Goal: Information Seeking & Learning: Learn about a topic

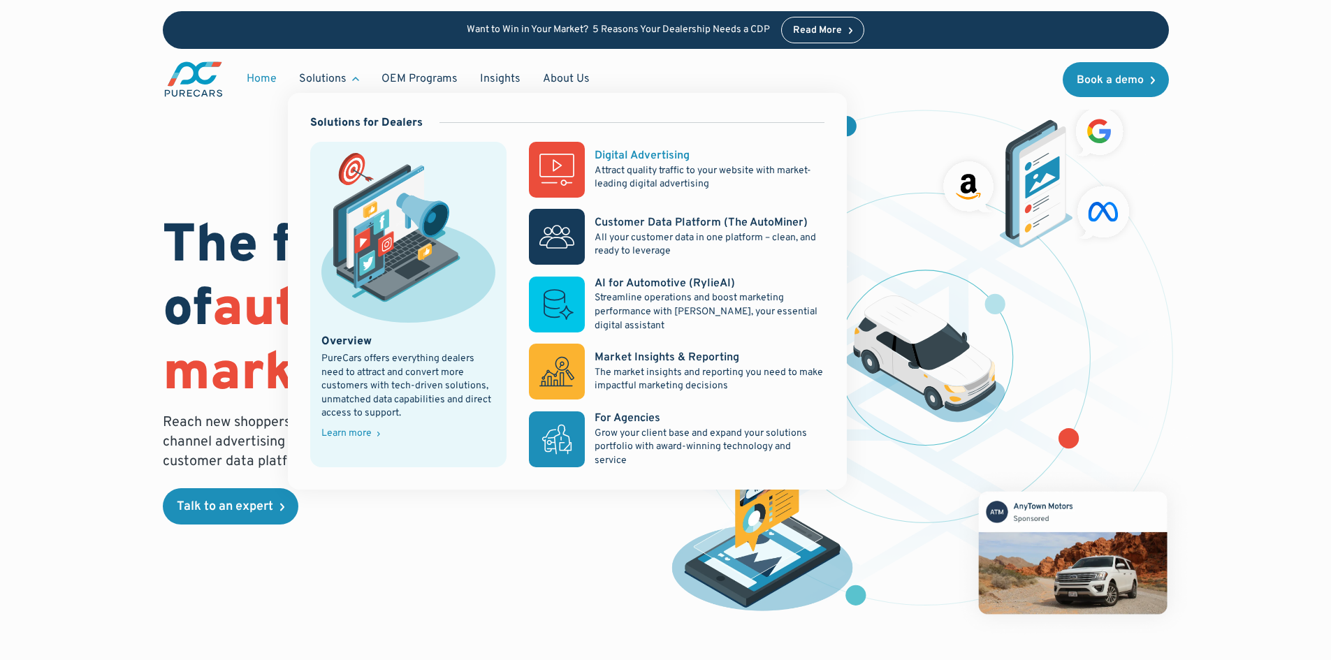
click at [614, 175] on p "Attract quality traffic to your website with market-leading digital advertising" at bounding box center [709, 177] width 229 height 27
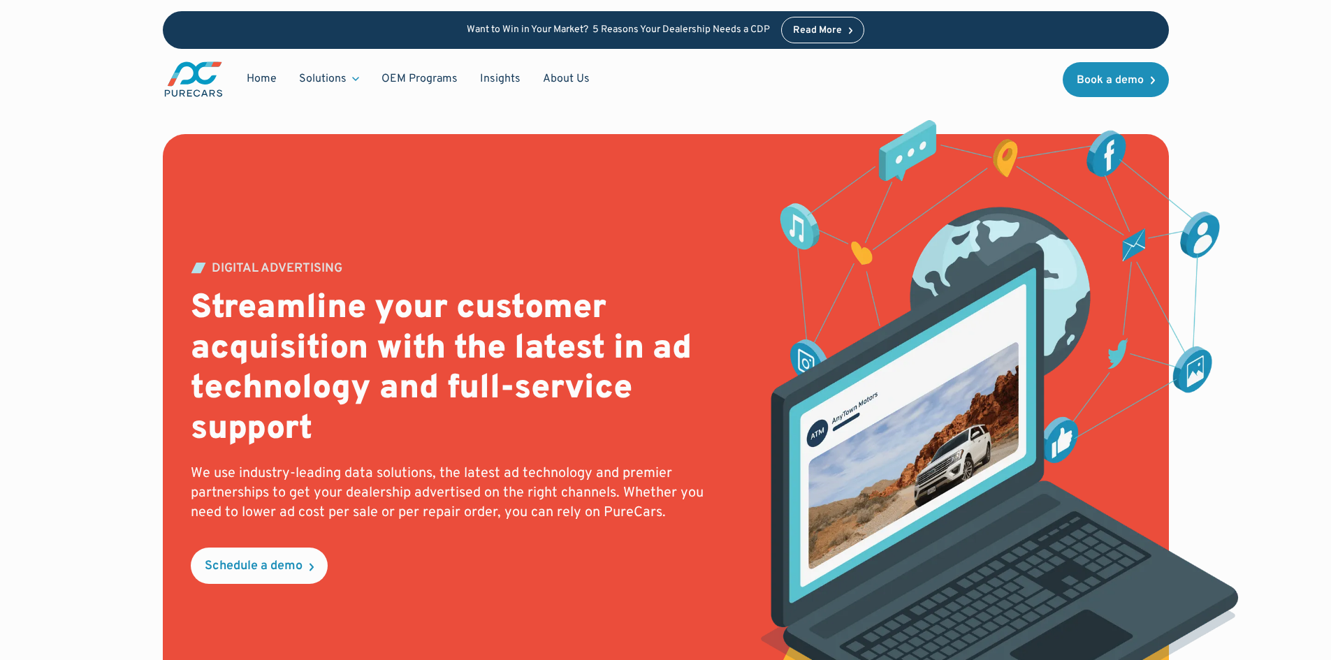
click at [803, 43] on div "Want to Win in Your Market? 5 Reasons Your Dealership Needs a CDP Read More" at bounding box center [666, 30] width 1006 height 38
click at [806, 35] on div "Read More" at bounding box center [817, 31] width 49 height 10
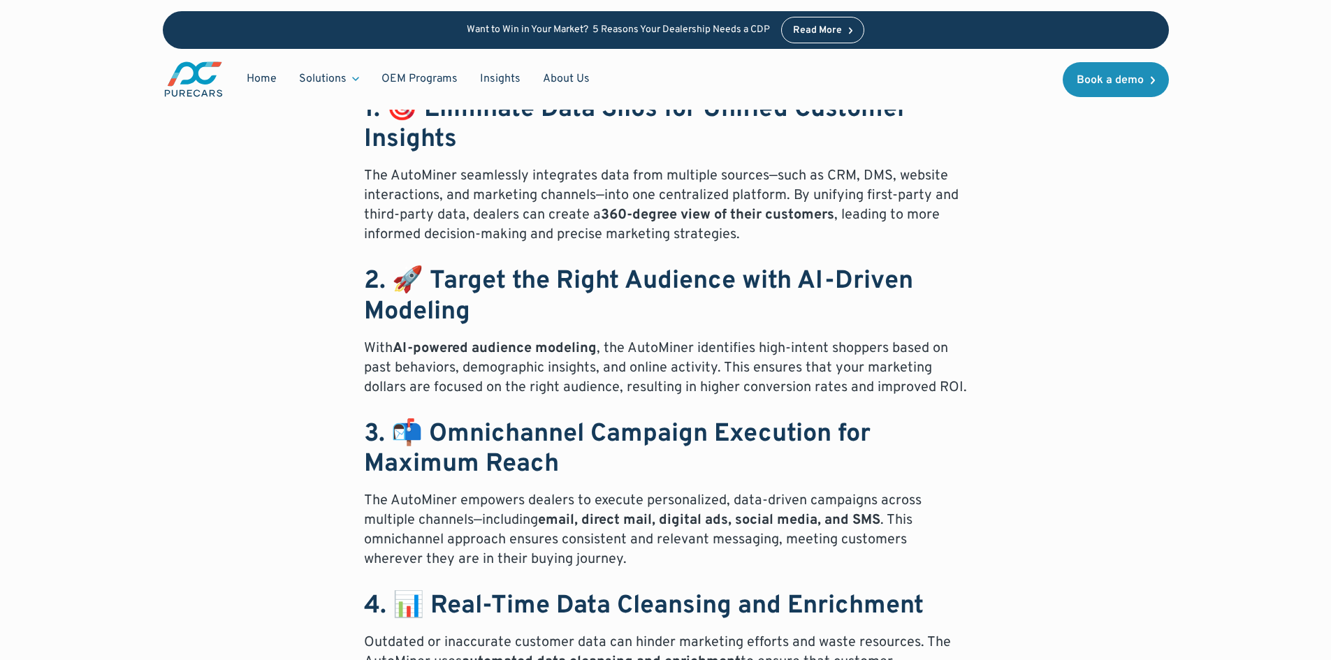
scroll to position [769, 0]
